Goal: Communication & Community: Connect with others

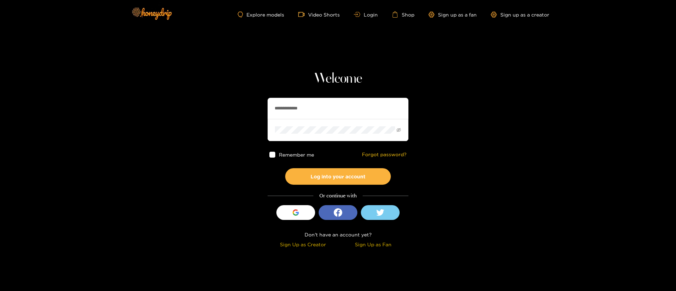
click at [331, 102] on input "**********" at bounding box center [338, 108] width 141 height 21
type input "*********"
click at [354, 179] on button "Log into your account" at bounding box center [338, 176] width 106 height 17
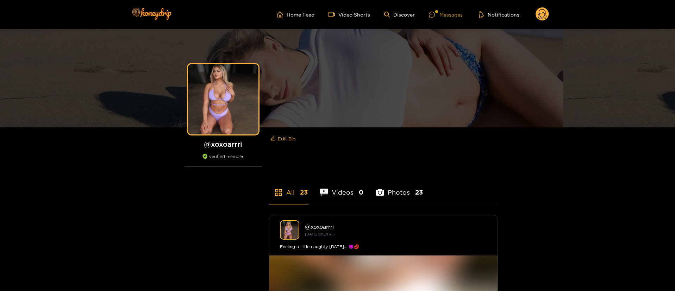
drag, startPoint x: 446, startPoint y: 17, endPoint x: 444, endPoint y: 12, distance: 4.6
click at [446, 14] on div "Messages" at bounding box center [446, 15] width 34 height 8
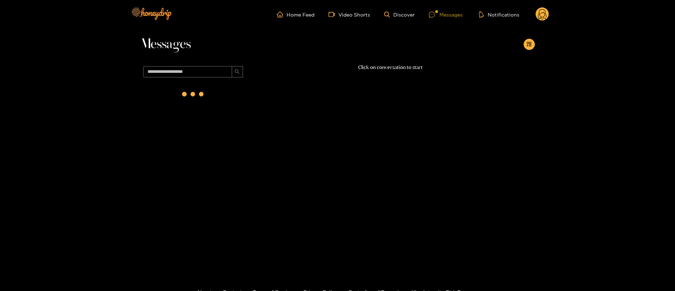
click at [442, 12] on div "Messages" at bounding box center [446, 15] width 34 height 8
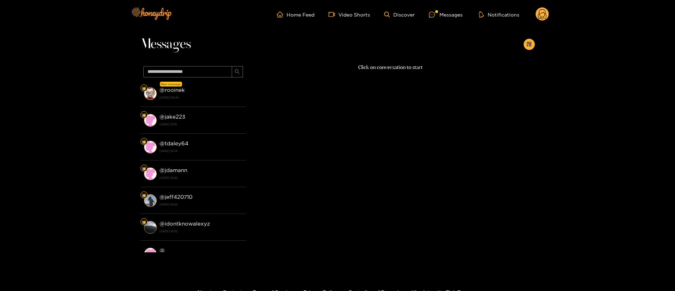
click at [198, 99] on strong "30 September 2025 00:28" at bounding box center [201, 97] width 83 height 6
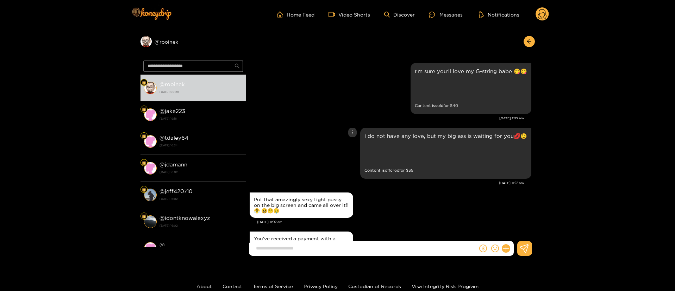
scroll to position [917, 0]
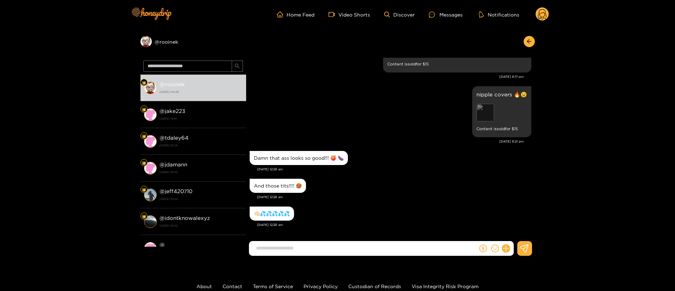
click at [491, 111] on div "Preview" at bounding box center [486, 113] width 18 height 18
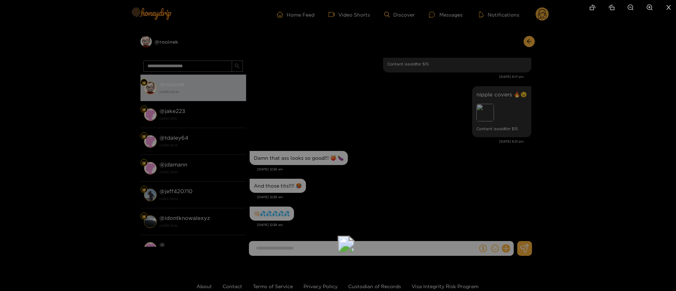
drag, startPoint x: 394, startPoint y: 88, endPoint x: 401, endPoint y: 212, distance: 124.2
click at [355, 236] on img at bounding box center [346, 244] width 17 height 17
drag, startPoint x: 398, startPoint y: 116, endPoint x: 394, endPoint y: 257, distance: 140.9
click at [541, 138] on div at bounding box center [338, 145] width 676 height 291
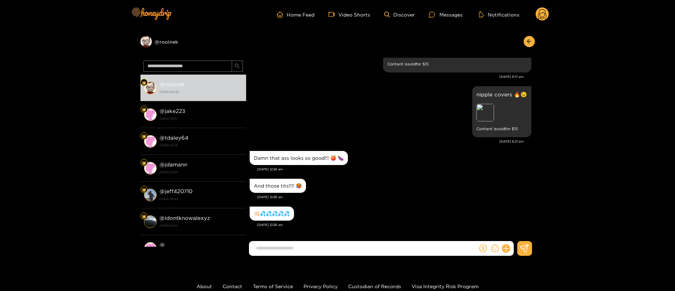
click at [381, 177] on div "And those tits!!!! 🥵" at bounding box center [391, 186] width 282 height 18
click at [483, 241] on div at bounding box center [496, 248] width 36 height 15
click at [483, 247] on icon "dollar" at bounding box center [483, 249] width 8 height 8
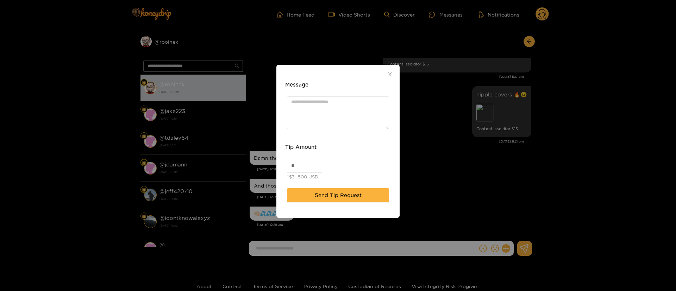
click at [298, 157] on div "* *$3- 500 USD" at bounding box center [338, 170] width 106 height 26
click at [229, 156] on div "Message Tip Amount * *$3- 500 USD Send Tip Request" at bounding box center [338, 145] width 676 height 291
drag, startPoint x: 304, startPoint y: 170, endPoint x: 296, endPoint y: 168, distance: 7.9
click at [296, 168] on input "*" at bounding box center [304, 165] width 35 height 13
drag, startPoint x: 302, startPoint y: 168, endPoint x: 294, endPoint y: 168, distance: 8.5
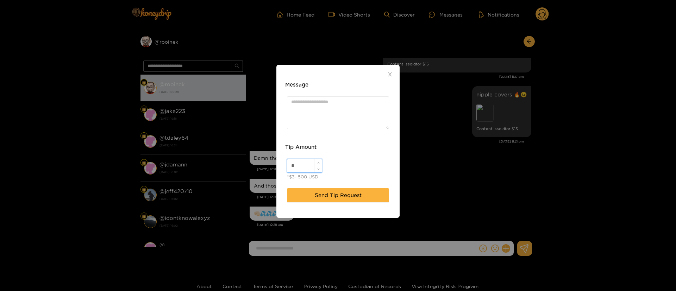
click at [294, 168] on input "*" at bounding box center [304, 165] width 35 height 13
drag, startPoint x: 293, startPoint y: 168, endPoint x: 264, endPoint y: 158, distance: 30.5
click at [264, 158] on div "Message Tip Amount * *$3- 500 USD Send Tip Request" at bounding box center [338, 145] width 676 height 291
type input "**"
drag, startPoint x: 361, startPoint y: 95, endPoint x: 350, endPoint y: 112, distance: 20.0
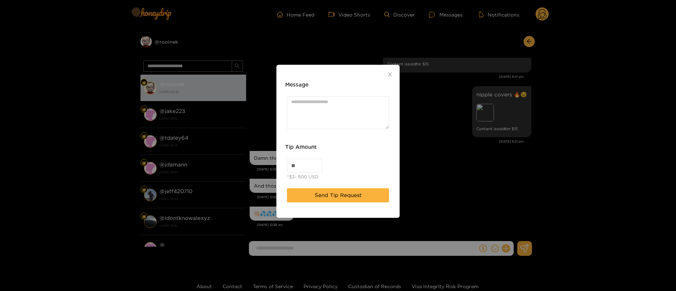
click at [361, 96] on div at bounding box center [338, 113] width 106 height 36
click at [350, 112] on textarea "Message" at bounding box center [338, 112] width 102 height 33
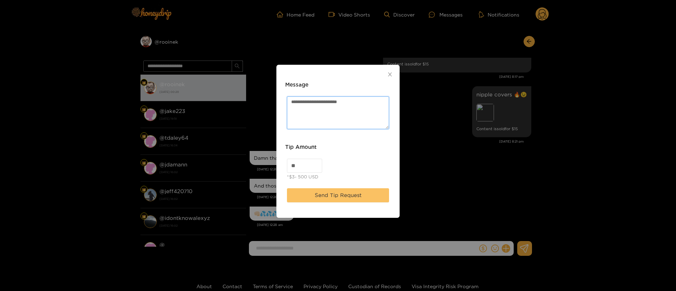
type textarea "**********"
click at [362, 192] on button "Send Tip Request" at bounding box center [338, 195] width 102 height 14
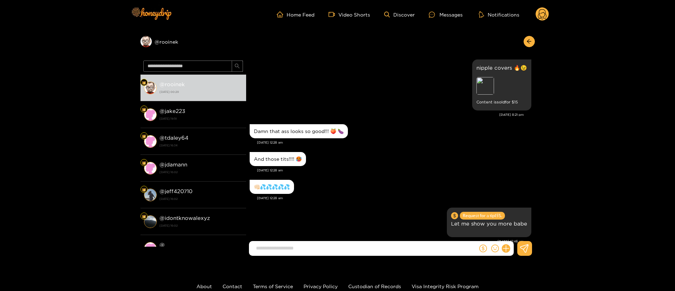
scroll to position [961, 0]
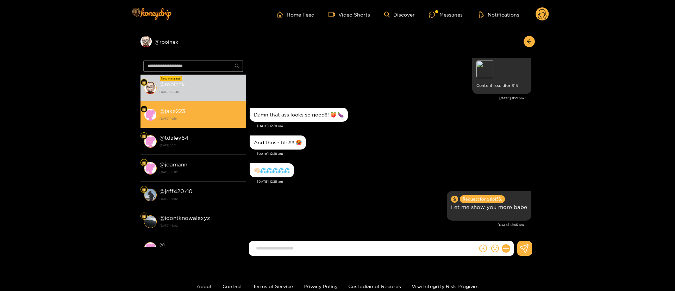
click at [188, 113] on div "@ jake223 25 September 2025 19:18" at bounding box center [201, 115] width 83 height 16
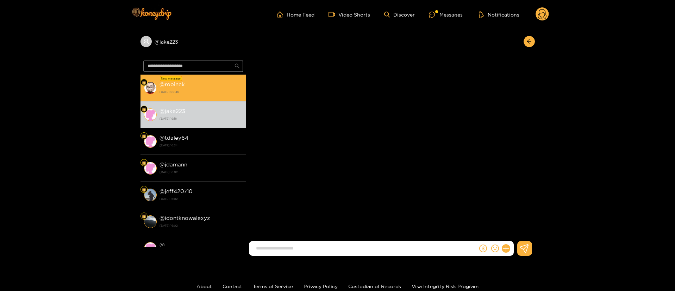
click at [197, 94] on strong "[DATE] 00:46" at bounding box center [201, 92] width 83 height 6
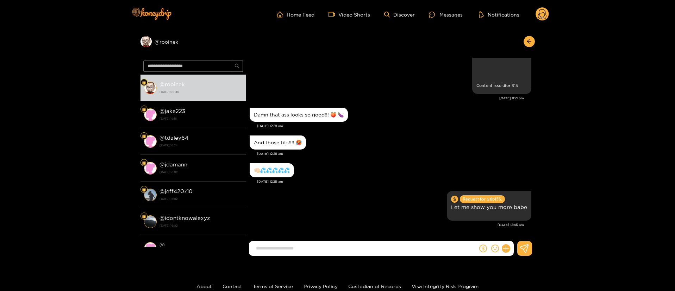
scroll to position [956, 0]
click at [449, 132] on div "Damn that ass looks so good!!! 🍑 🍆 Sep. 30, 12:28 am" at bounding box center [391, 120] width 282 height 28
click at [504, 248] on icon at bounding box center [506, 249] width 8 height 8
click at [521, 224] on button at bounding box center [519, 232] width 25 height 16
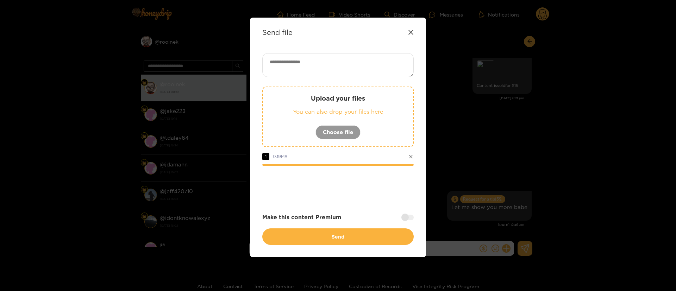
click at [347, 66] on textarea at bounding box center [337, 65] width 151 height 24
click at [365, 70] on textarea "**********" at bounding box center [337, 65] width 151 height 24
paste textarea "***"
type textarea "**********"
click at [406, 216] on div at bounding box center [407, 218] width 12 height 6
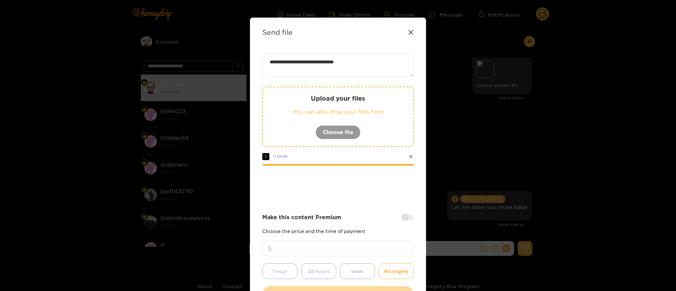
click at [395, 249] on input "number" at bounding box center [337, 248] width 151 height 15
type input "**"
click at [354, 211] on div "**********" at bounding box center [337, 178] width 151 height 250
click at [348, 177] on div at bounding box center [337, 185] width 151 height 28
click at [410, 32] on icon at bounding box center [411, 32] width 5 height 5
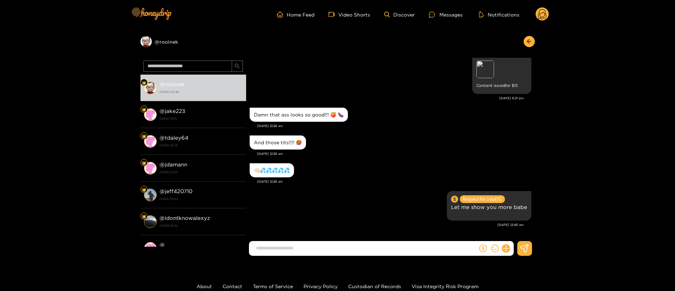
click at [309, 37] on div "Preview @ rooinek" at bounding box center [338, 43] width 394 height 29
click at [530, 44] on span "arrow-left" at bounding box center [529, 42] width 5 height 6
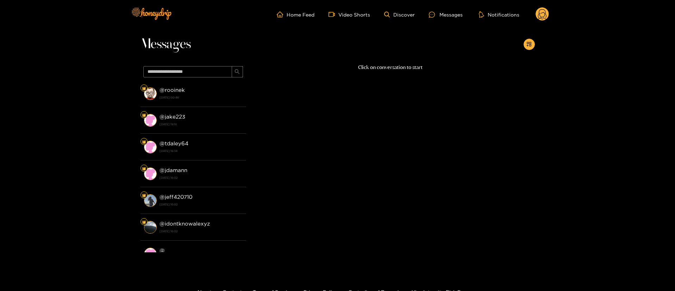
click at [545, 17] on circle at bounding box center [542, 13] width 13 height 13
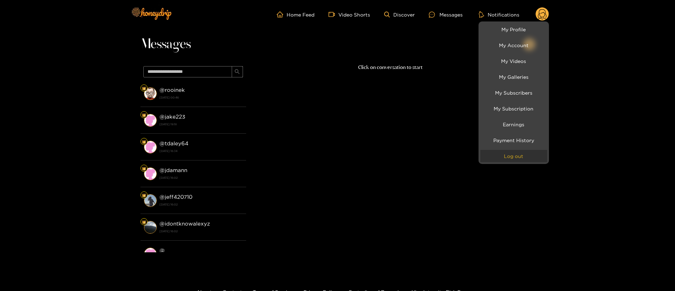
click at [517, 155] on button "Log out" at bounding box center [513, 156] width 67 height 12
